Goal: Transaction & Acquisition: Purchase product/service

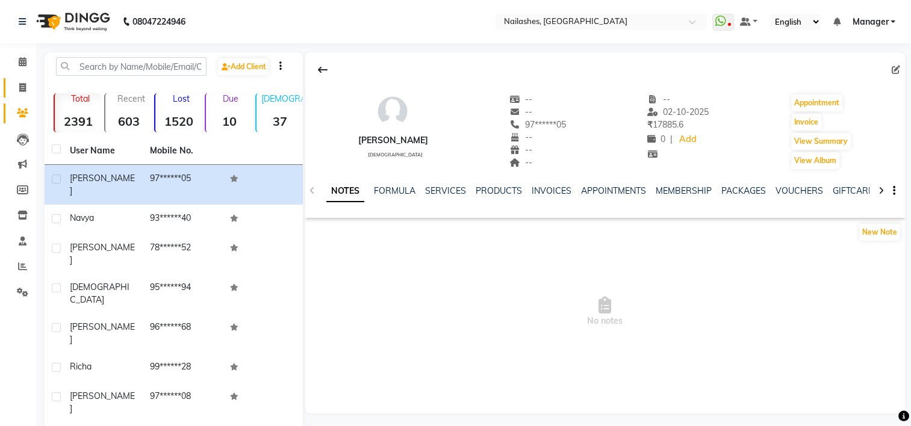
click at [23, 84] on icon at bounding box center [22, 87] width 7 height 9
select select "service"
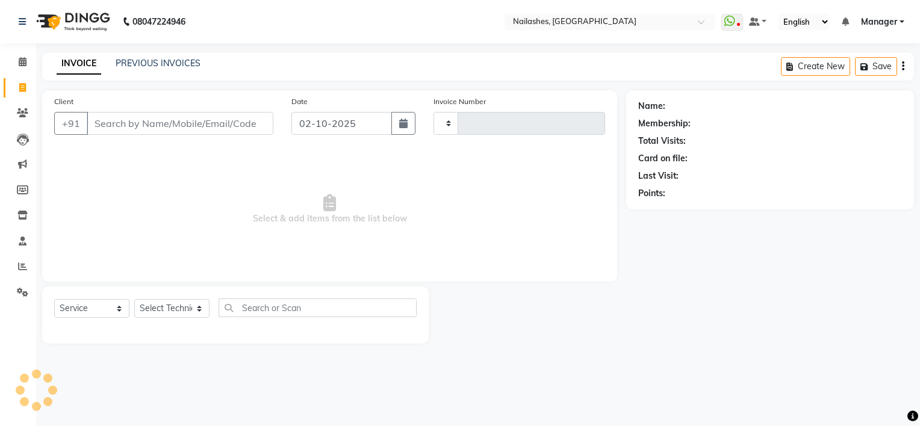
type input "2171"
select select "6579"
click at [160, 113] on input "Client" at bounding box center [180, 123] width 187 height 23
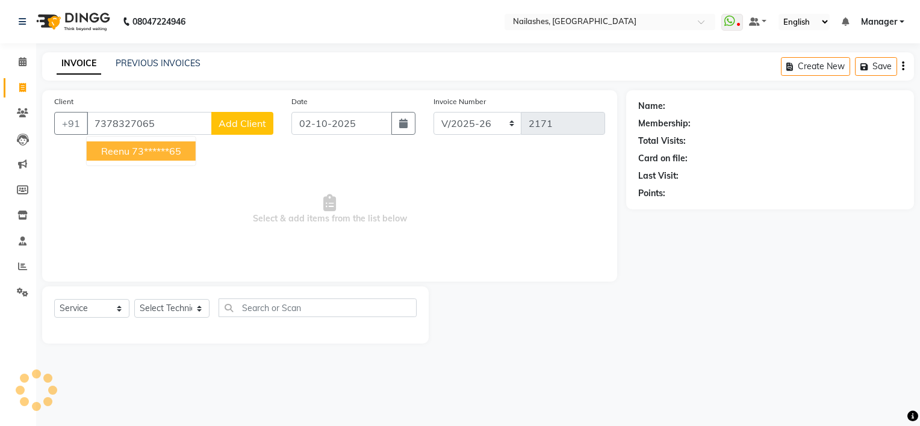
type input "7378327065"
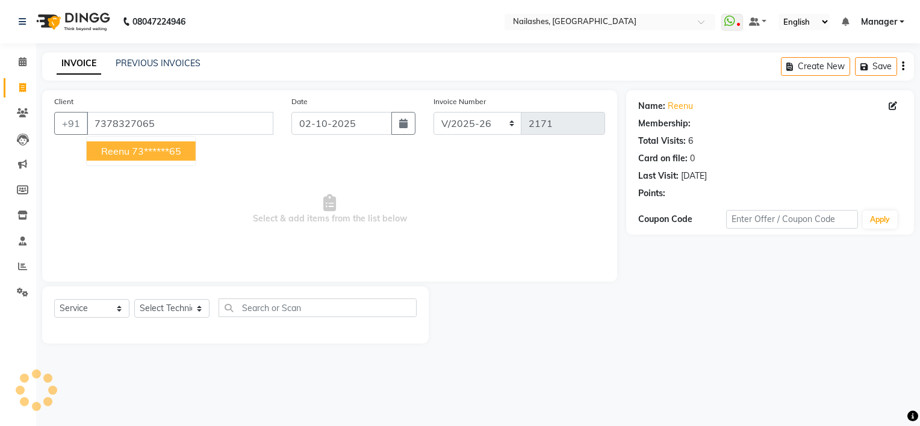
select select "1: Object"
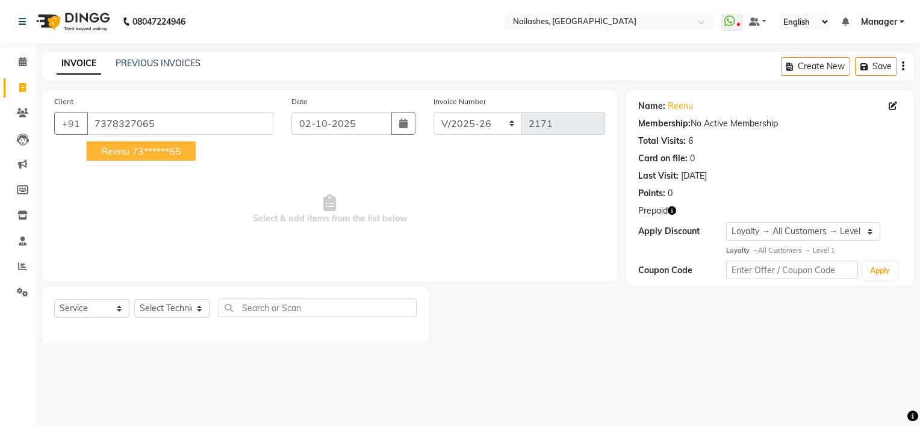
click at [158, 149] on ngb-highlight "73******65" at bounding box center [156, 151] width 49 height 12
type input "73******65"
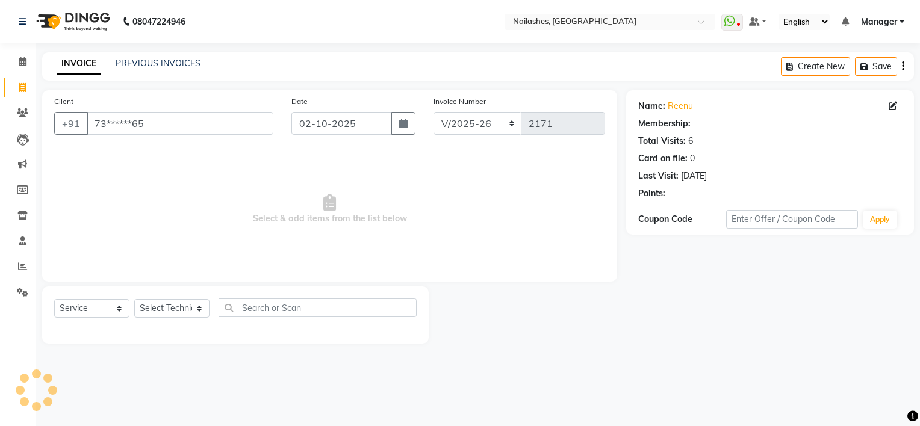
select select "1: Object"
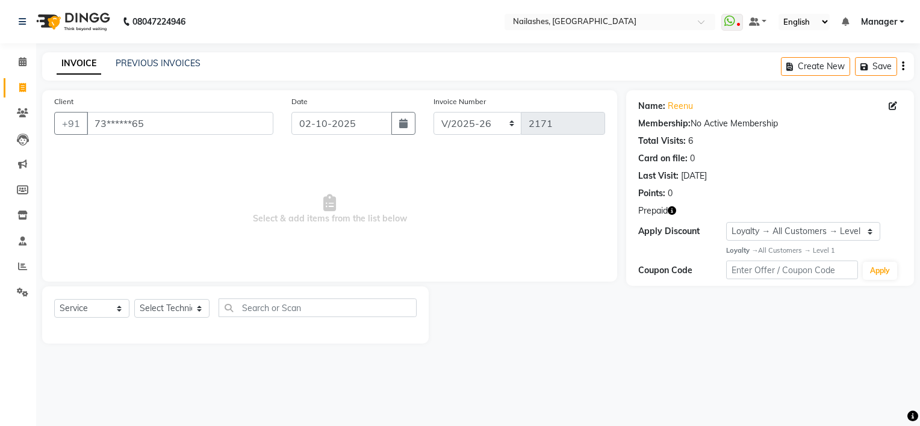
click at [672, 213] on icon "button" at bounding box center [672, 211] width 8 height 8
click at [169, 309] on select "Select Technician ARISH Arvind Chandu Dipen Gulafshan John Kajal kelly KIBA LIM…" at bounding box center [171, 308] width 75 height 19
select select "80708"
click at [134, 300] on select "Select Technician ARISH Arvind Chandu Dipen Gulafshan John Kajal kelly KIBA LIM…" at bounding box center [171, 308] width 75 height 19
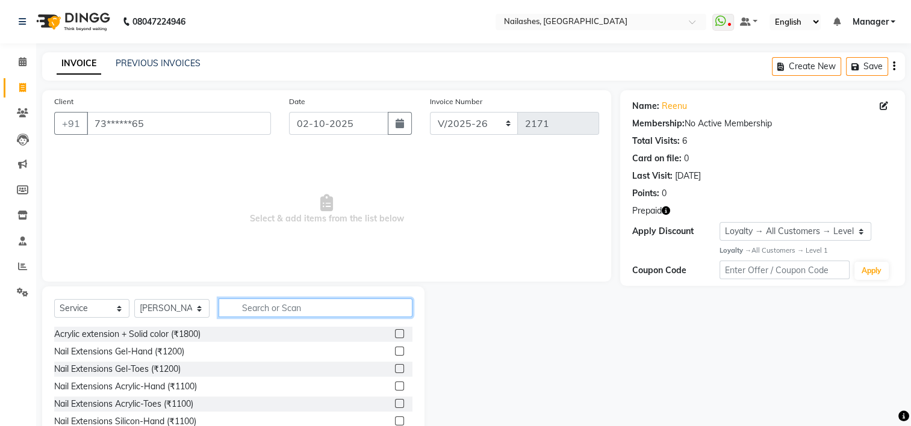
click at [292, 314] on input "text" at bounding box center [316, 308] width 194 height 19
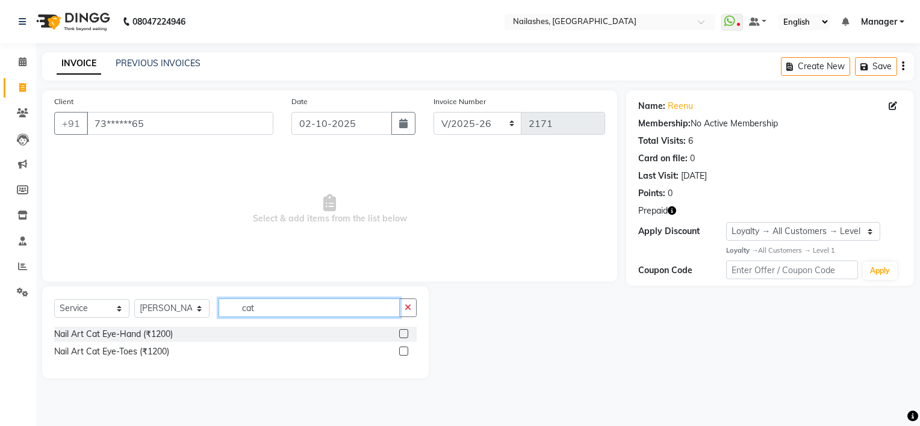
type input "cat"
click at [404, 335] on label at bounding box center [403, 333] width 9 height 9
click at [404, 335] on input "checkbox" at bounding box center [403, 335] width 8 height 8
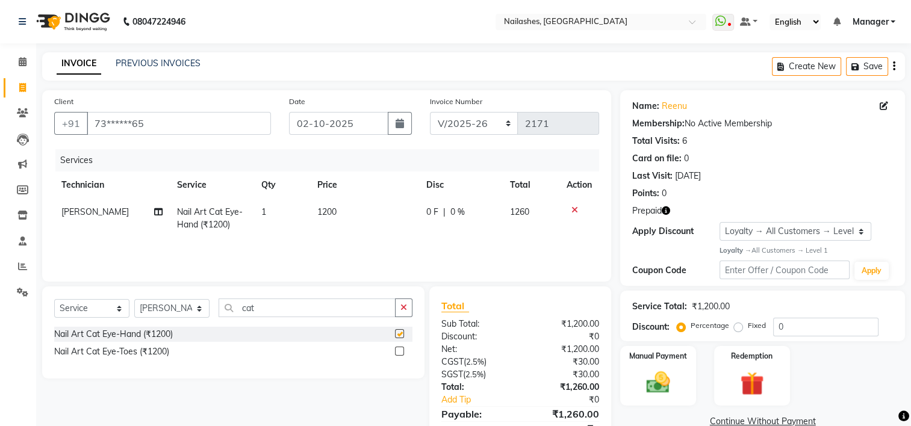
checkbox input "false"
click at [271, 310] on input "cat" at bounding box center [307, 308] width 177 height 19
type input "c"
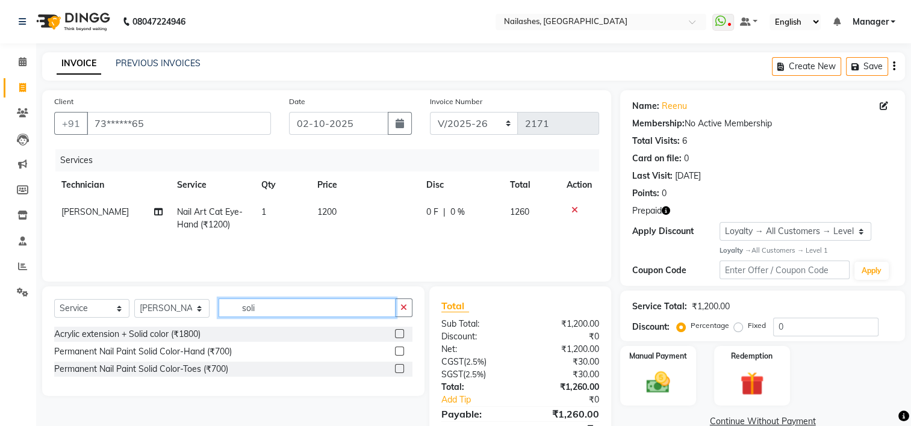
type input "soli"
click at [399, 350] on label at bounding box center [399, 351] width 9 height 9
click at [399, 350] on input "checkbox" at bounding box center [399, 352] width 8 height 8
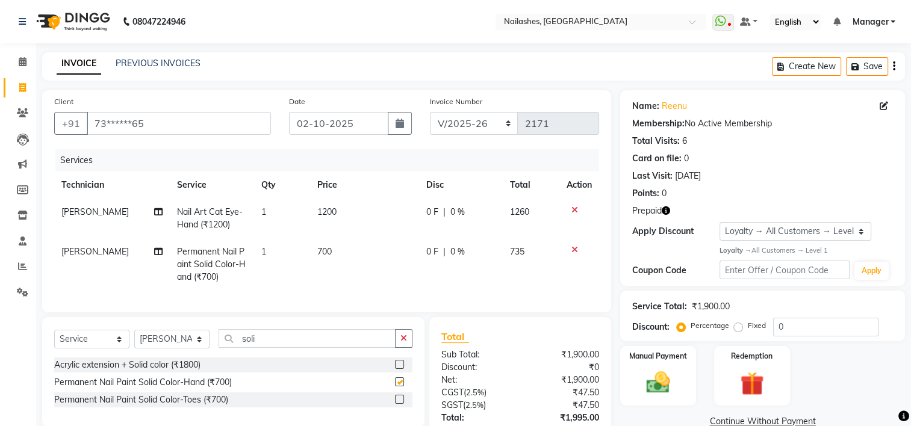
checkbox input "false"
click at [316, 259] on td "700" at bounding box center [364, 265] width 109 height 52
select select "80708"
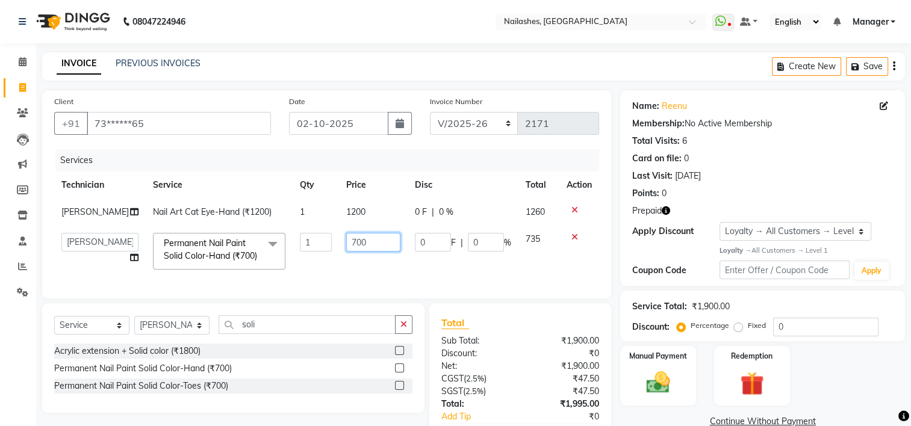
click at [348, 244] on input "700" at bounding box center [373, 242] width 54 height 19
type input "500"
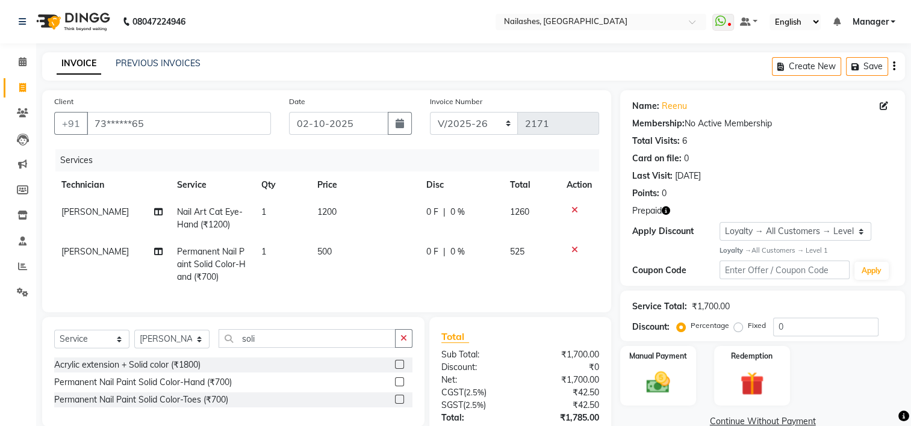
click at [372, 262] on td "500" at bounding box center [364, 265] width 109 height 52
select select "80708"
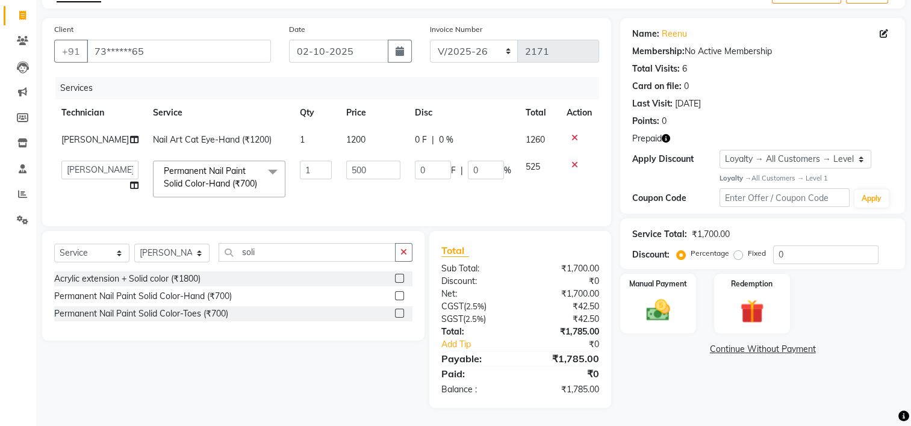
scroll to position [81, 0]
click at [756, 307] on img at bounding box center [752, 311] width 40 height 31
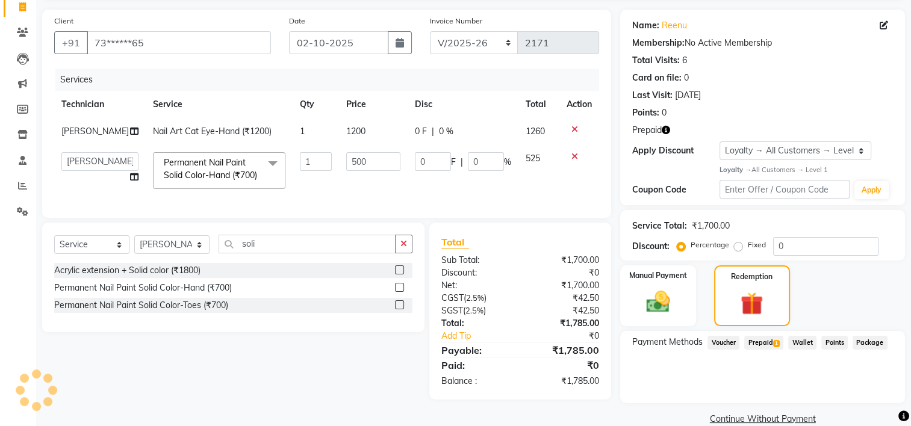
click at [778, 344] on span "1" at bounding box center [776, 343] width 7 height 7
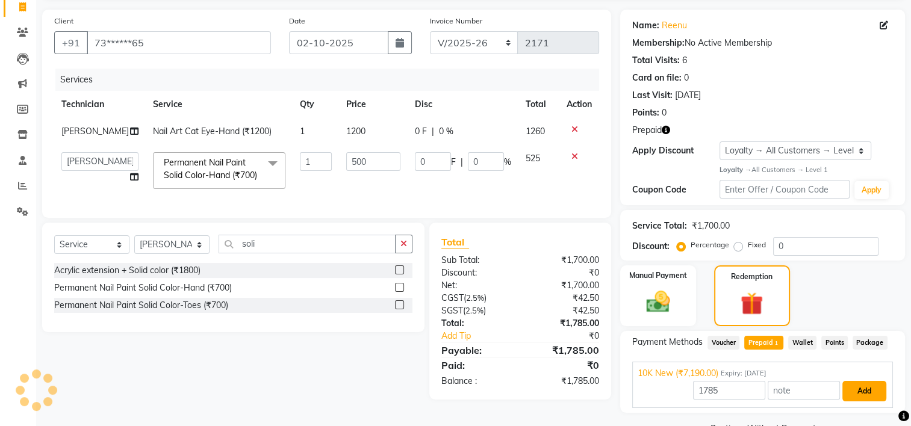
click at [862, 385] on button "Add" at bounding box center [865, 391] width 44 height 20
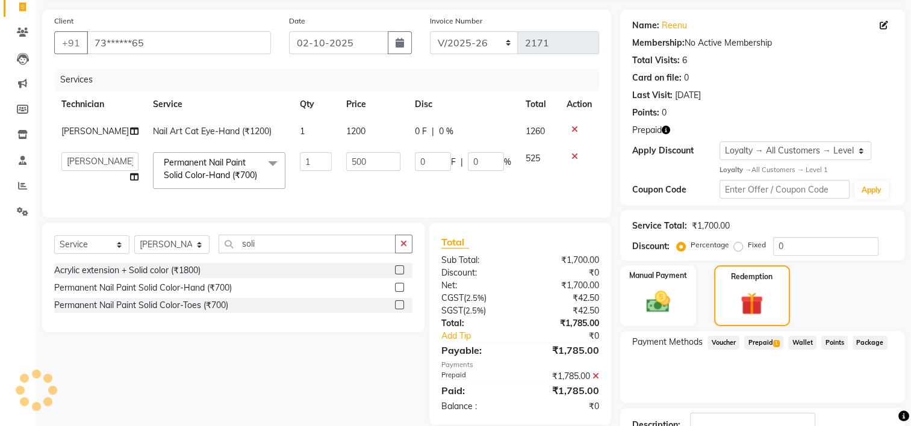
scroll to position [179, 0]
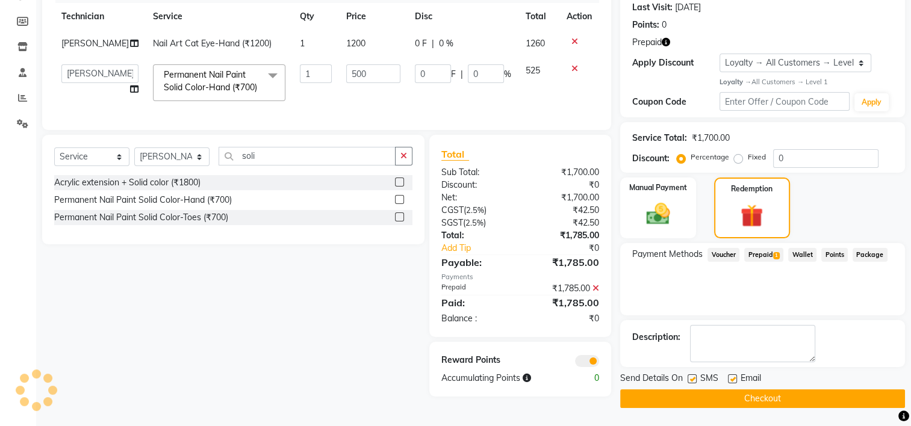
drag, startPoint x: 792, startPoint y: 388, endPoint x: 782, endPoint y: 390, distance: 9.9
click at [782, 390] on button "Checkout" at bounding box center [762, 399] width 285 height 19
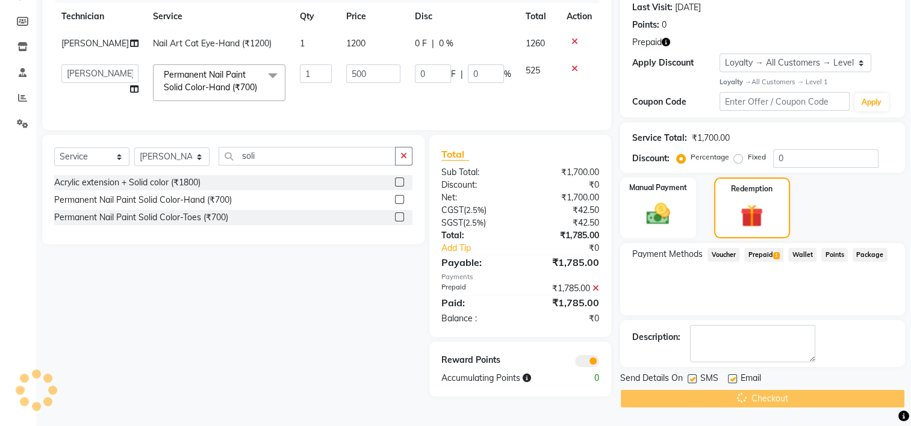
click at [782, 390] on div "Checkout" at bounding box center [762, 399] width 285 height 19
click at [748, 390] on div "Checkout" at bounding box center [762, 399] width 285 height 19
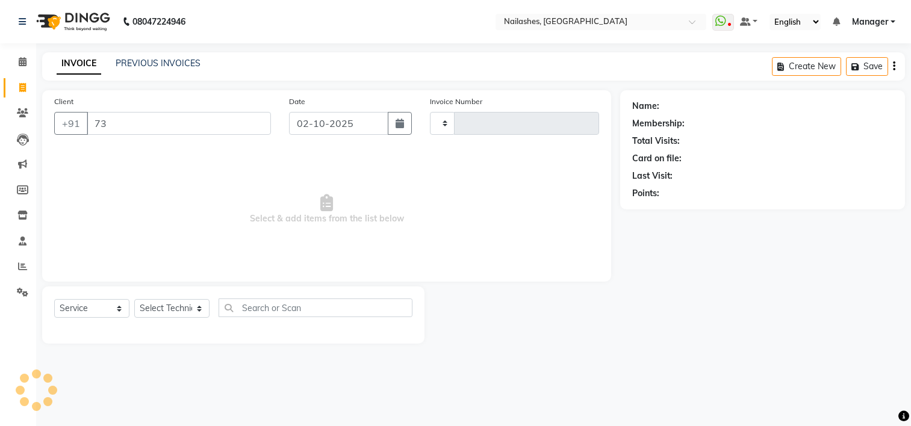
select select "service"
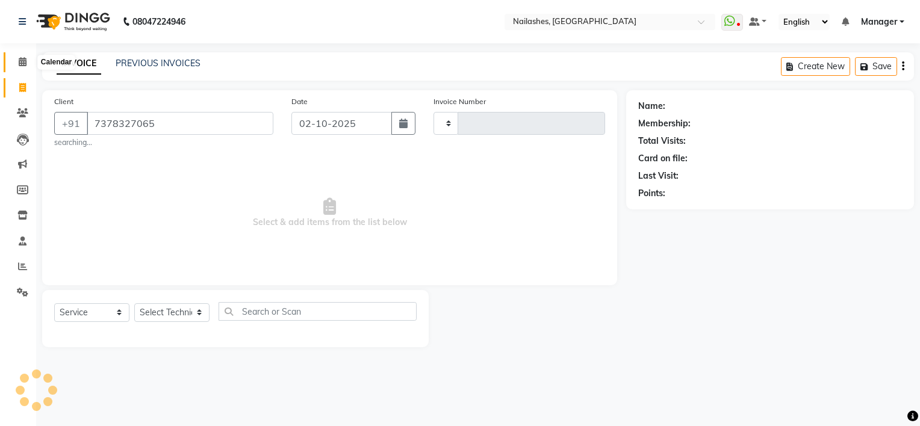
type input "7378327065"
click at [23, 64] on icon at bounding box center [23, 61] width 8 height 9
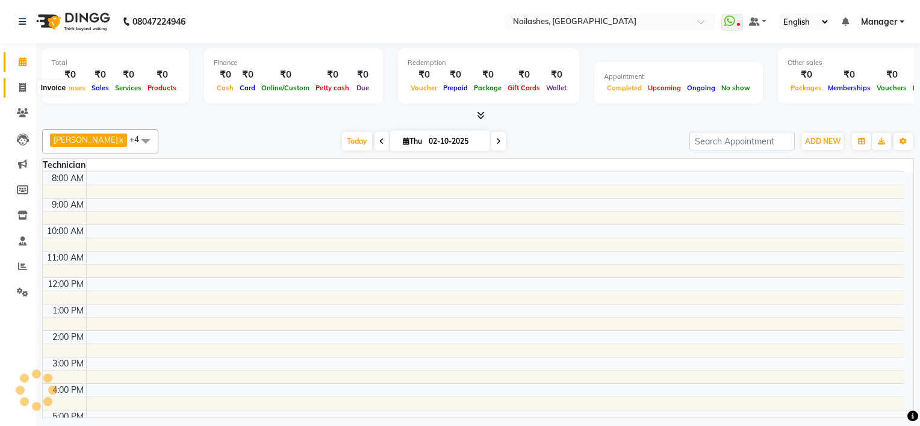
click at [22, 84] on icon at bounding box center [22, 87] width 7 height 9
select select "service"
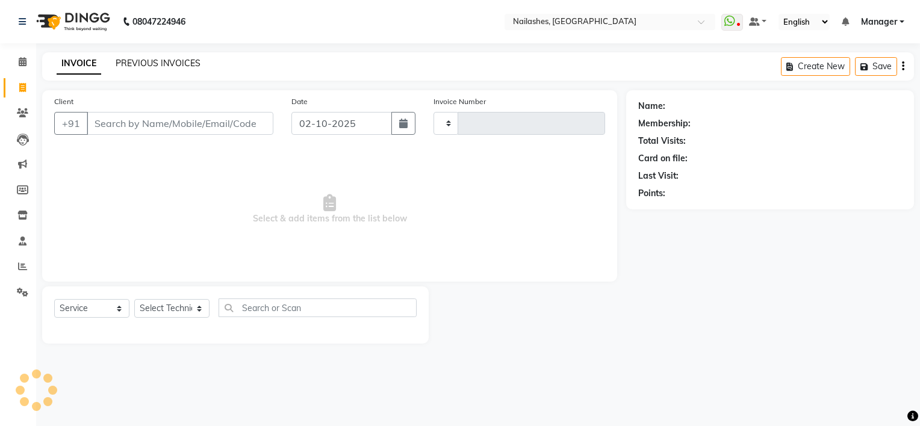
click at [145, 64] on link "PREVIOUS INVOICES" at bounding box center [158, 63] width 85 height 11
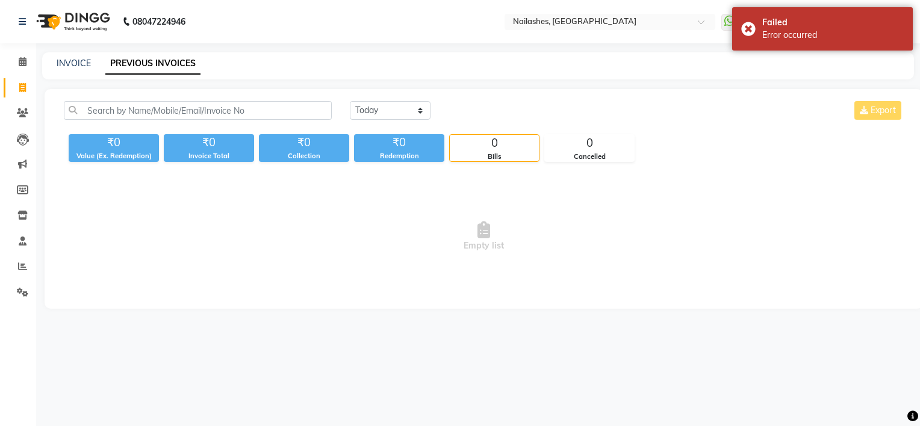
click at [145, 75] on div "INVOICE PREVIOUS INVOICES" at bounding box center [478, 65] width 872 height 27
click at [77, 61] on link "INVOICE" at bounding box center [74, 63] width 34 height 11
select select "service"
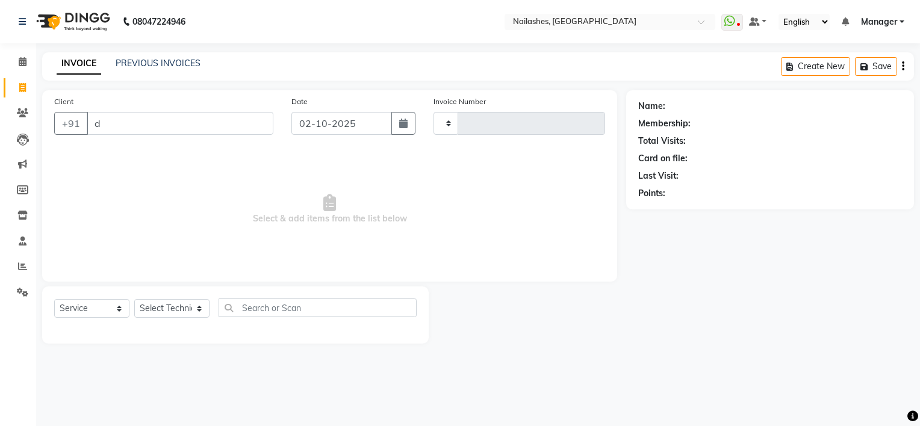
type input "d"
click at [187, 63] on link "PREVIOUS INVOICES" at bounding box center [158, 63] width 85 height 11
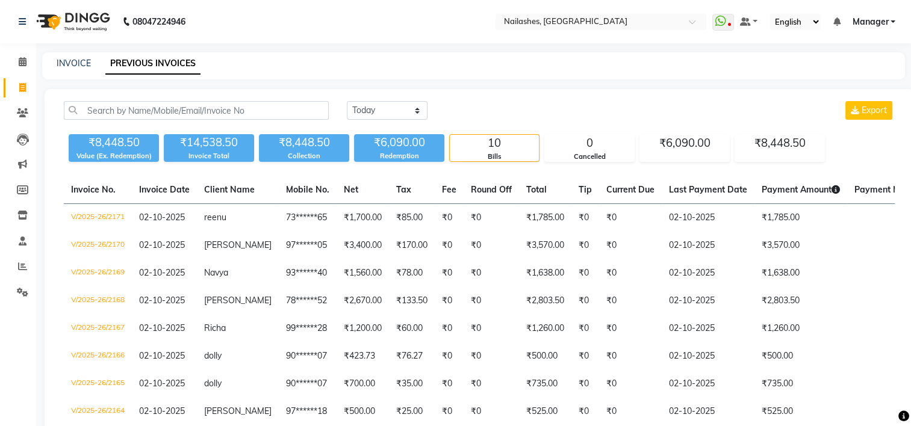
click at [877, 22] on span "Manager" at bounding box center [870, 22] width 36 height 13
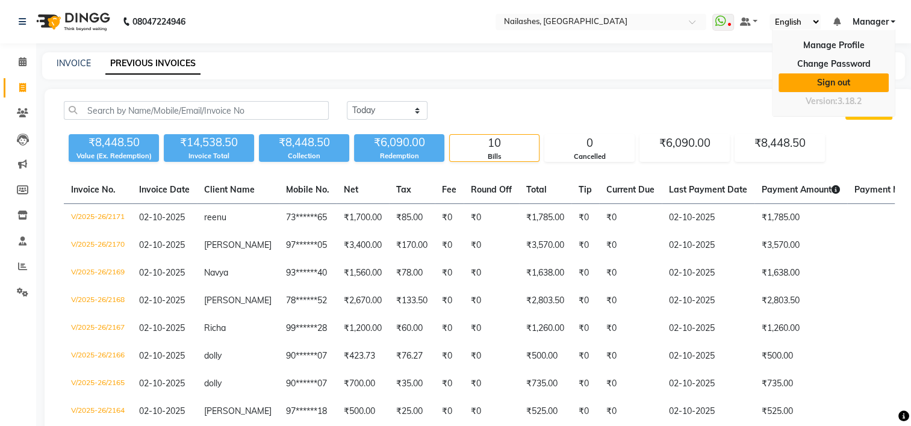
click at [855, 76] on link "Sign out" at bounding box center [834, 82] width 110 height 19
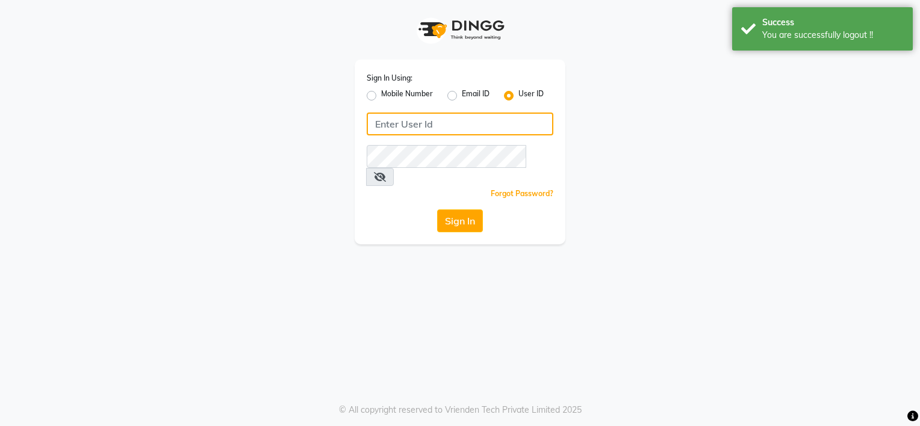
type input "8792012449"
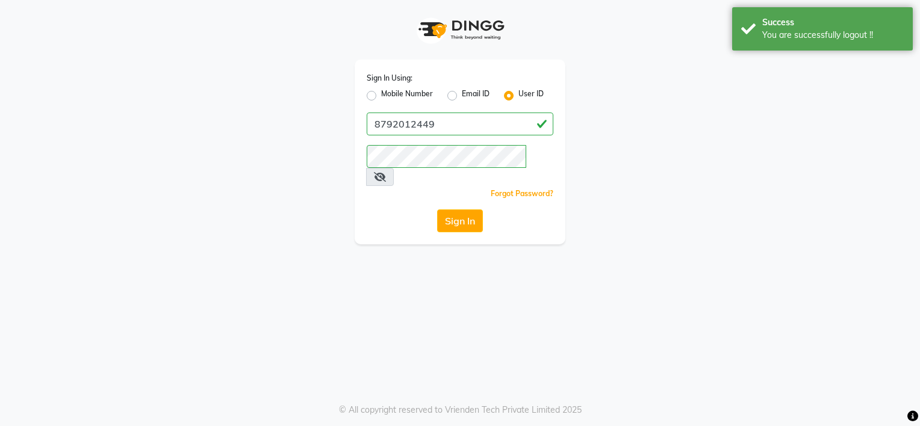
click at [415, 98] on label "Mobile Number" at bounding box center [407, 96] width 52 height 14
click at [389, 96] on input "Mobile Number" at bounding box center [385, 93] width 8 height 8
radio input "true"
radio input "false"
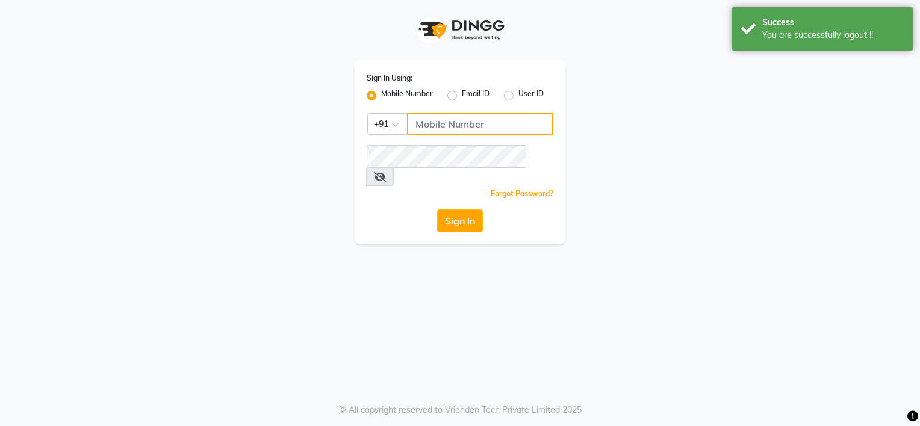
click at [452, 129] on input "Username" at bounding box center [480, 124] width 146 height 23
type input "9980644449"
click at [681, 190] on div "Sign In Using: Mobile Number Email ID User ID Country Code × [PHONE_NUMBER] Rem…" at bounding box center [460, 122] width 687 height 245
click at [479, 210] on button "Sign In" at bounding box center [460, 221] width 46 height 23
